Goal: Task Accomplishment & Management: Manage account settings

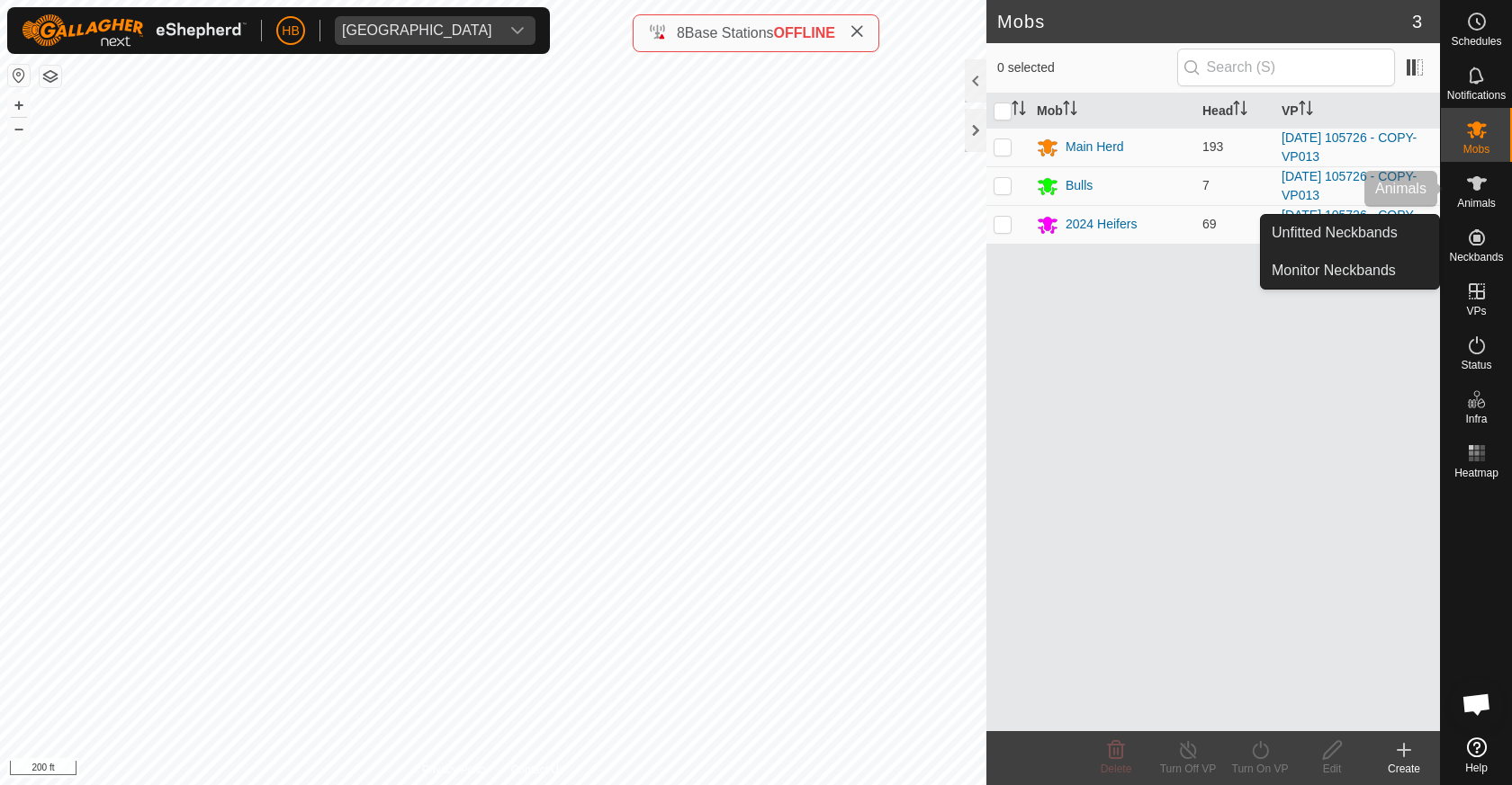
click at [1493, 198] on span "Animals" at bounding box center [1475, 203] width 39 height 11
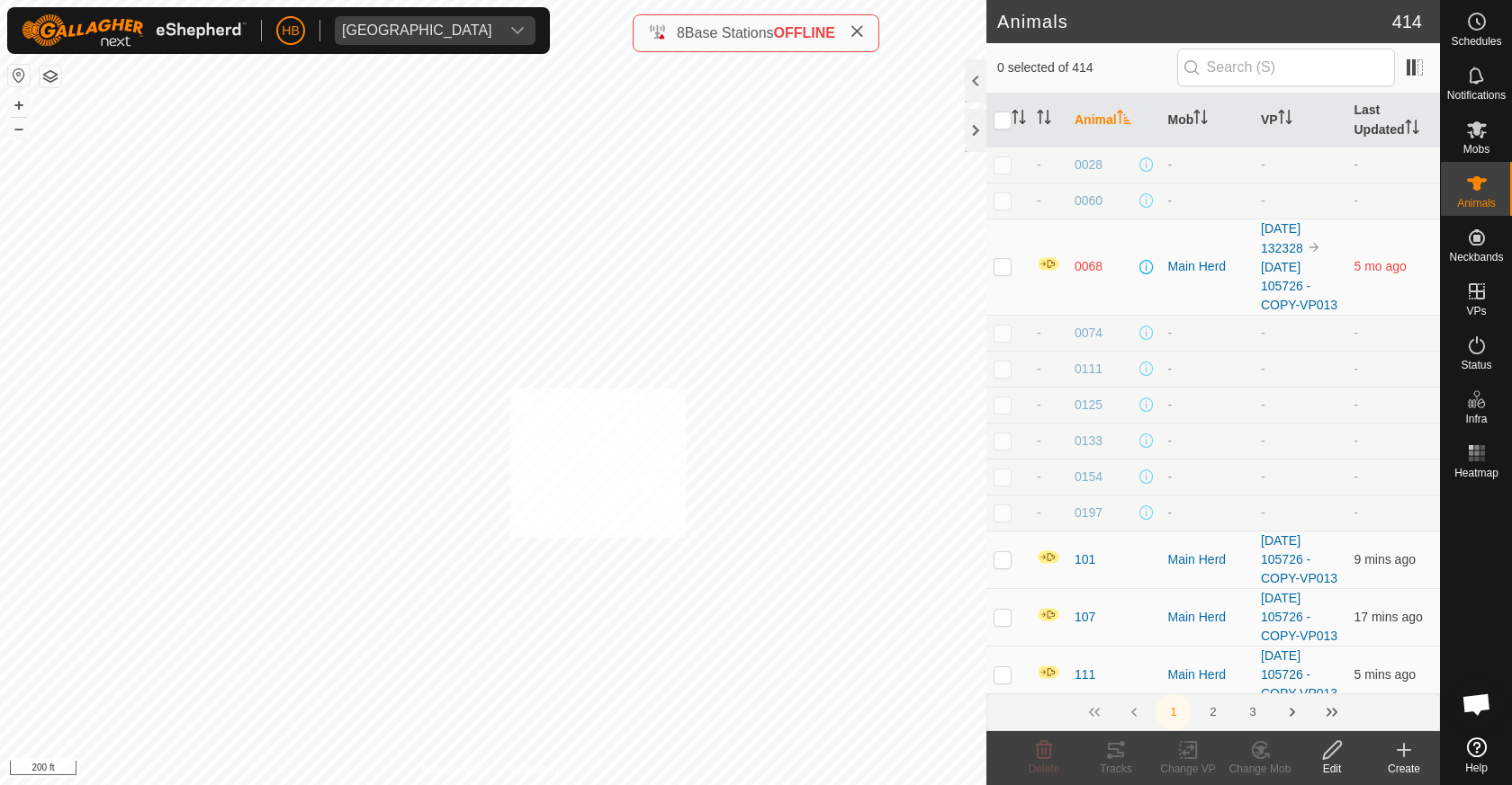
checkbox input "true"
click at [1182, 752] on icon at bounding box center [1188, 750] width 23 height 22
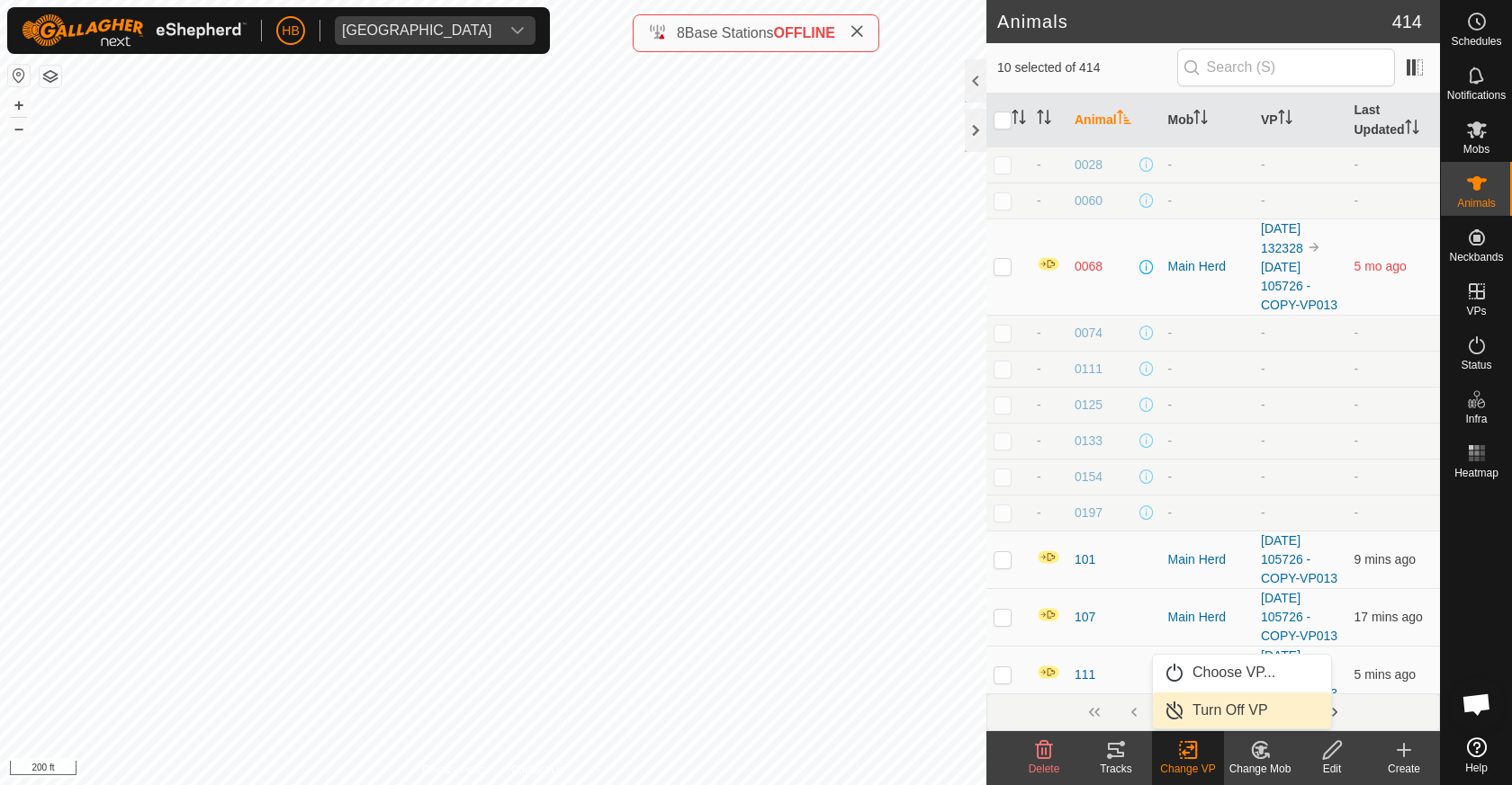
click at [1208, 711] on link "Turn Off VP" at bounding box center [1241, 710] width 178 height 36
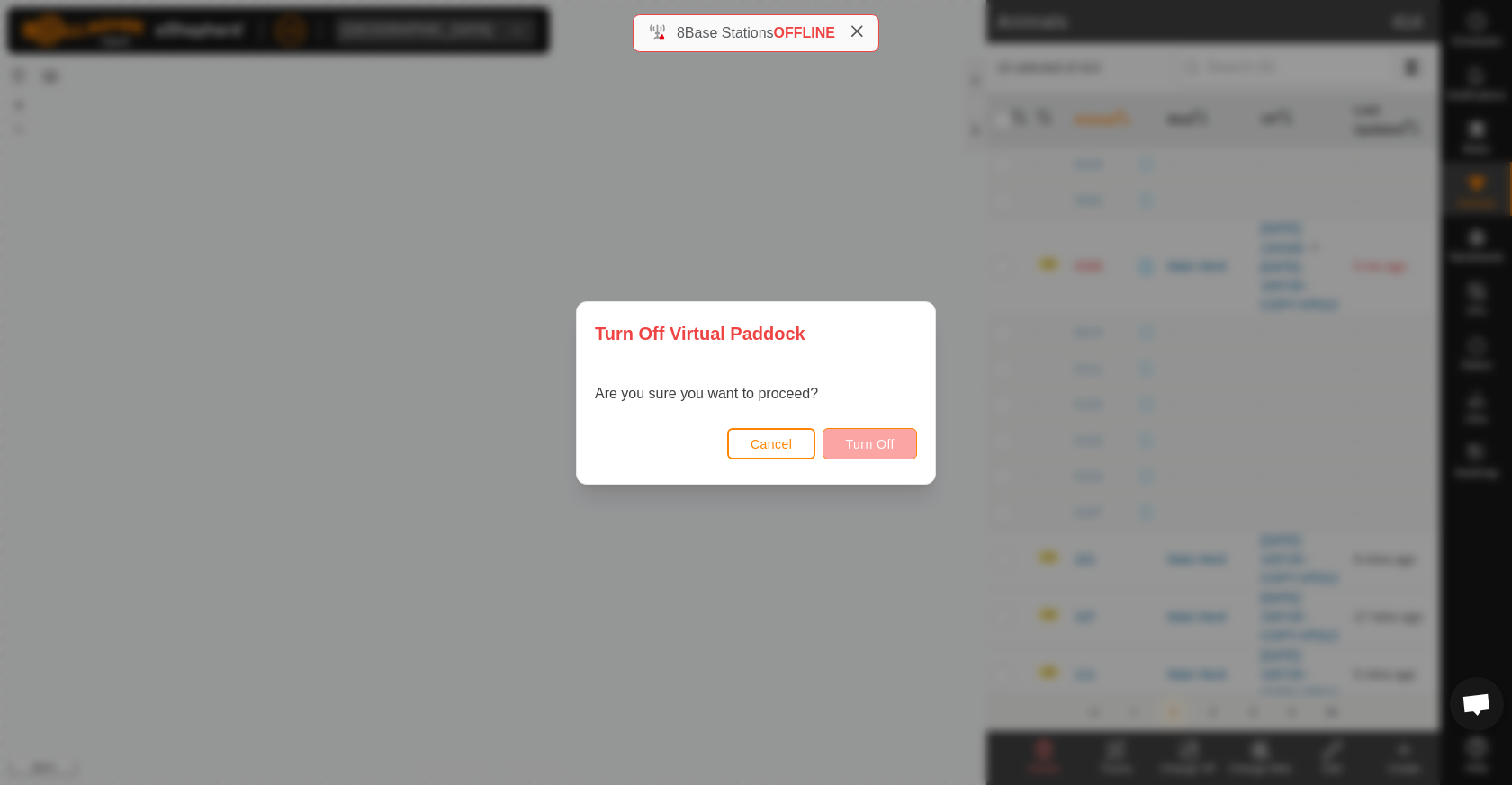
click at [898, 442] on button "Turn Off" at bounding box center [869, 444] width 95 height 32
